Goal: Entertainment & Leisure: Browse casually

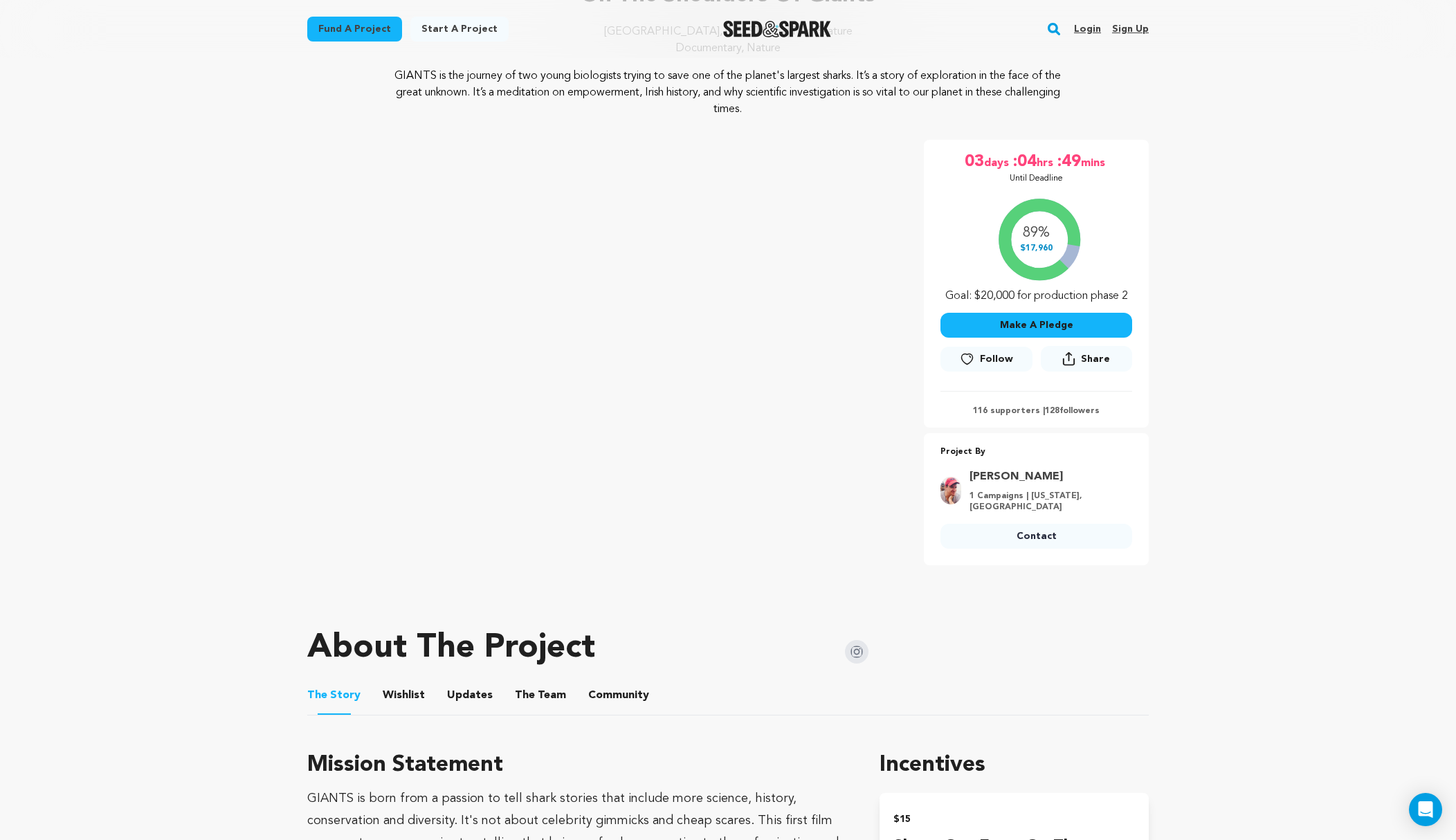
scroll to position [189, 0]
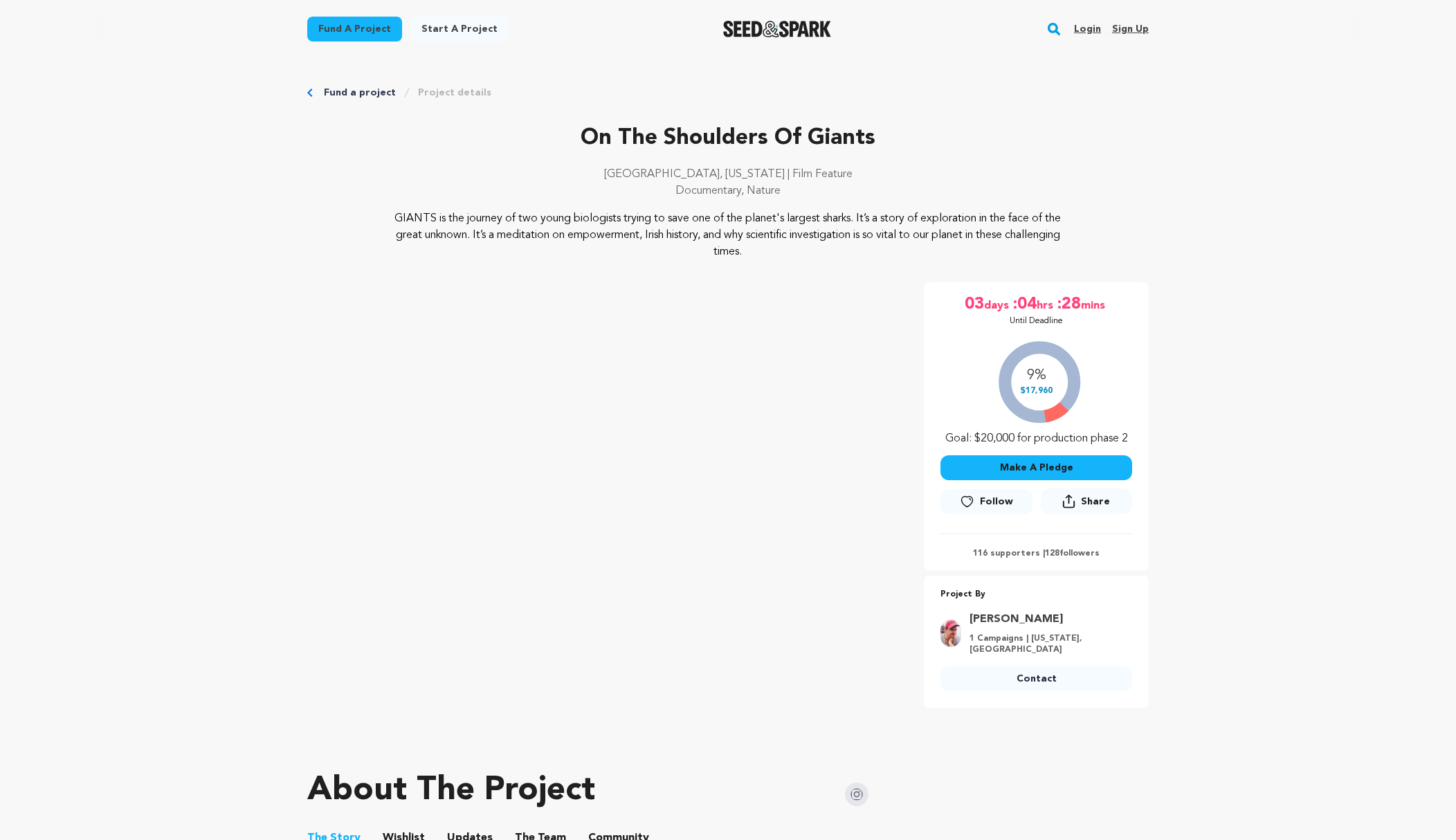
scroll to position [186, 0]
